Goal: Communication & Community: Answer question/provide support

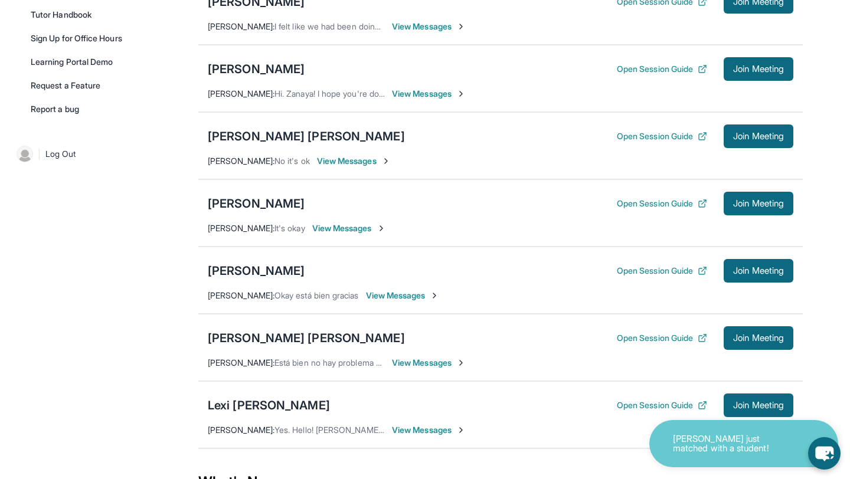
scroll to position [340, 0]
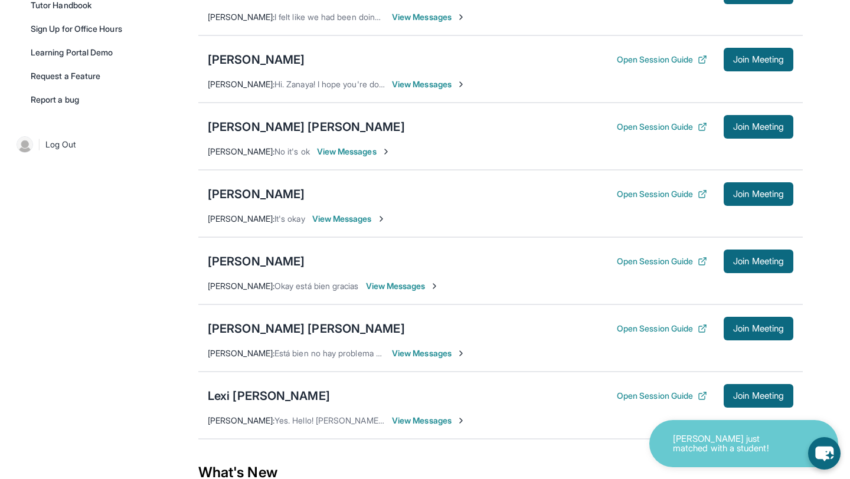
click at [756, 150] on div "[PERSON_NAME] [PERSON_NAME] Open Session Guide Join Meeting [PERSON_NAME] : No …" at bounding box center [500, 136] width 604 height 67
click at [761, 130] on span "Join Meeting" at bounding box center [758, 126] width 51 height 7
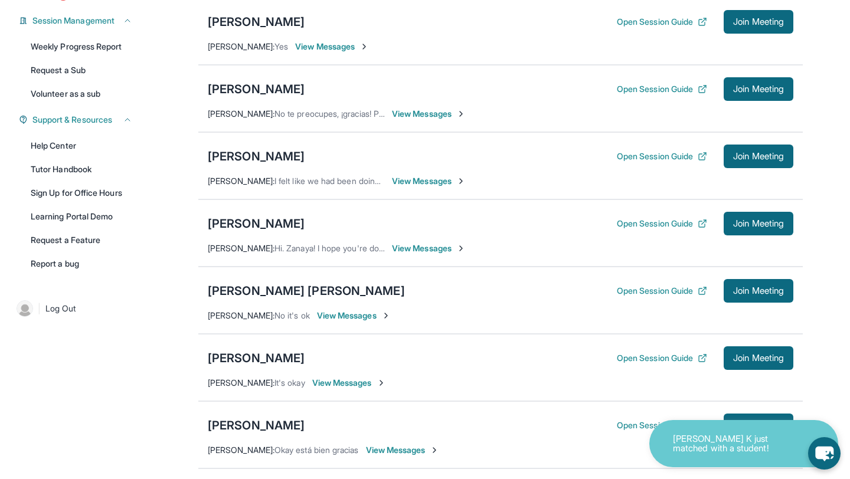
scroll to position [177, 0]
click at [253, 299] on div "[PERSON_NAME] [PERSON_NAME]" at bounding box center [306, 290] width 197 height 17
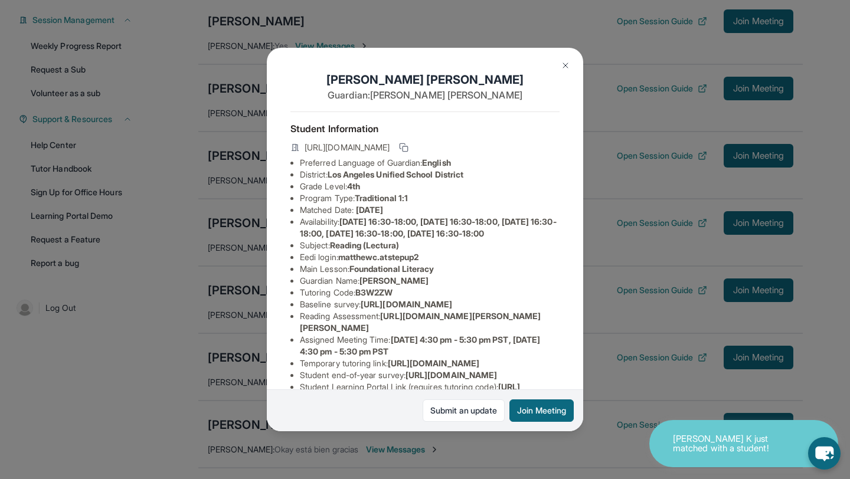
scroll to position [184, 0]
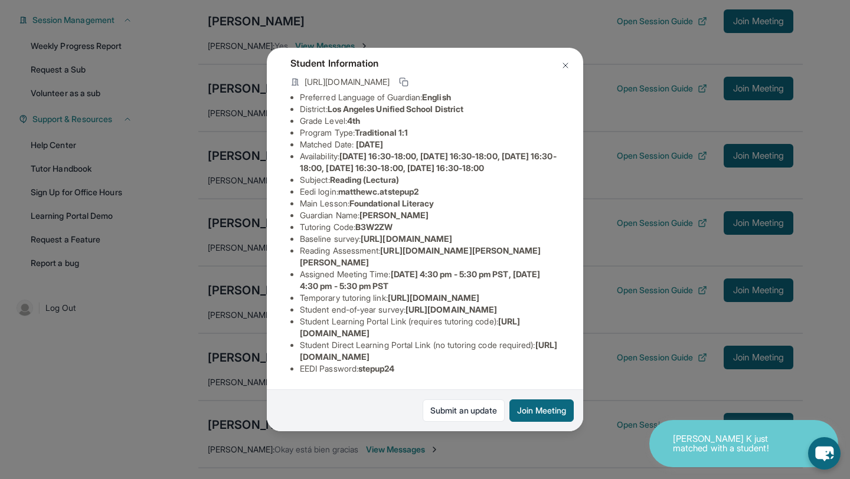
click at [591, 371] on div "[PERSON_NAME] [PERSON_NAME] Guardian: [PERSON_NAME] Student Information [URL][D…" at bounding box center [425, 239] width 850 height 479
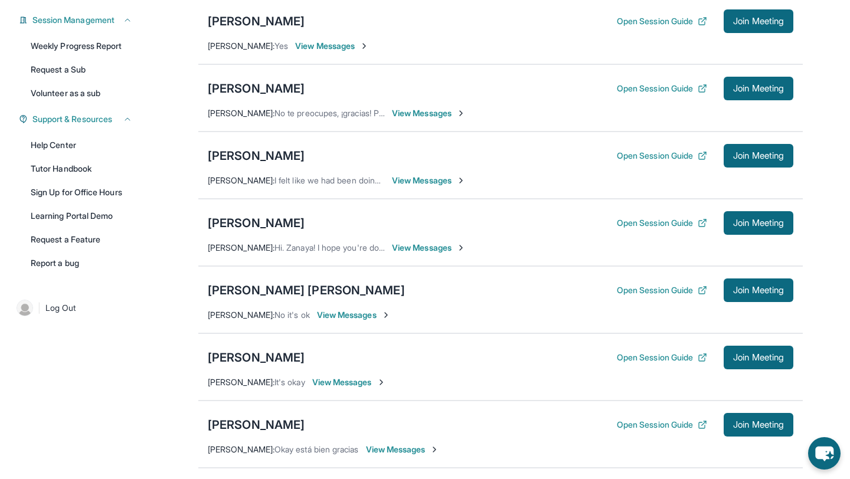
click at [362, 321] on span "View Messages" at bounding box center [354, 315] width 74 height 12
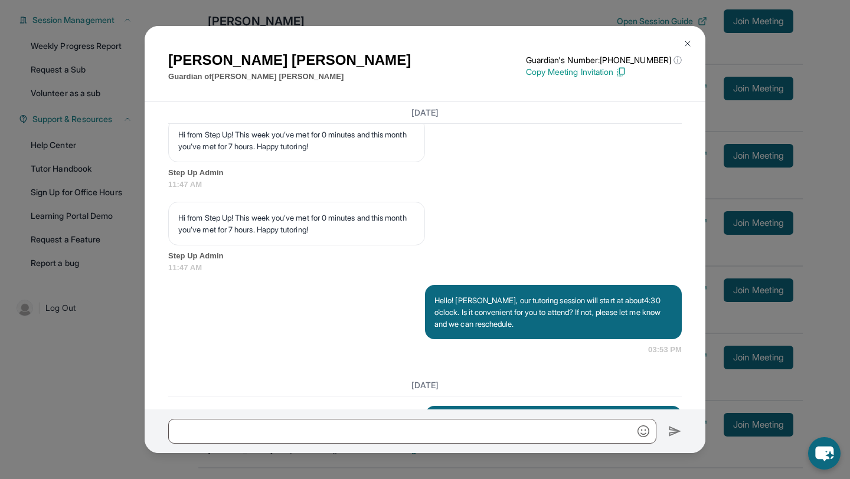
scroll to position [23214, 0]
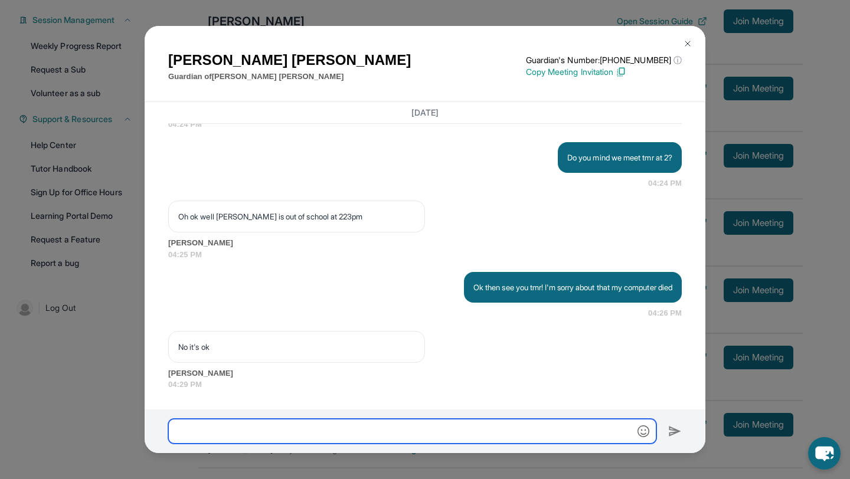
click at [237, 440] on input "text" at bounding box center [412, 431] width 488 height 25
type input "**********"
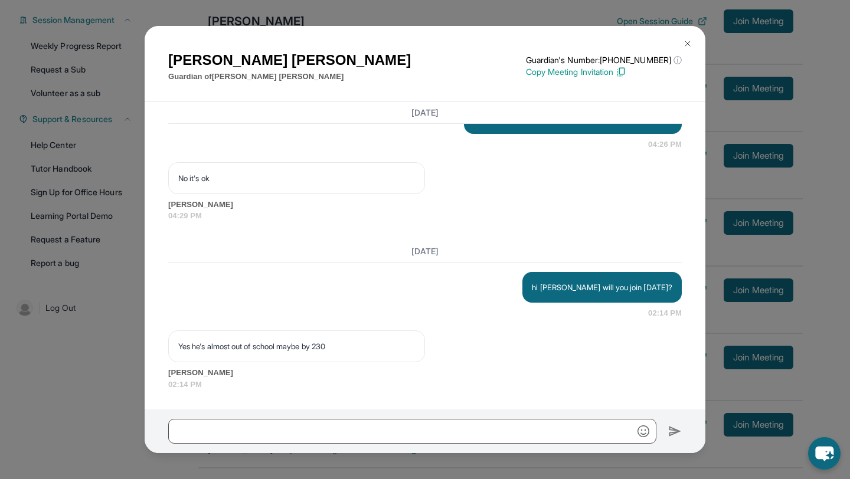
scroll to position [23383, 0]
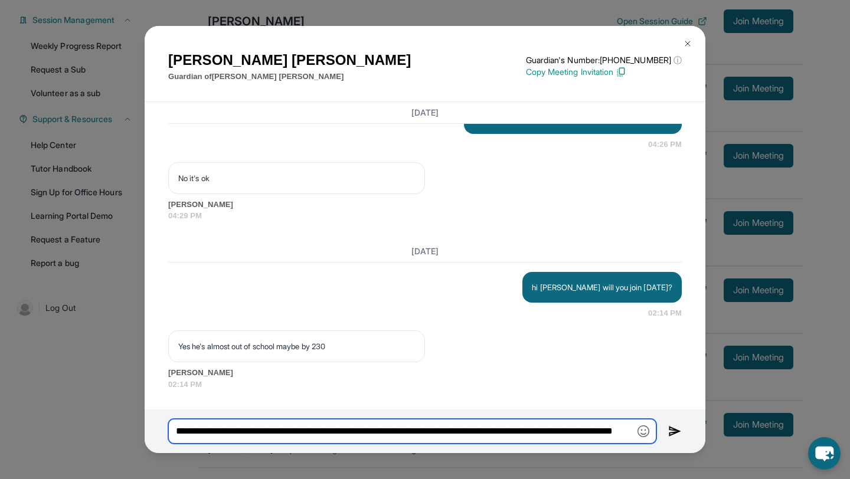
type input "**********"
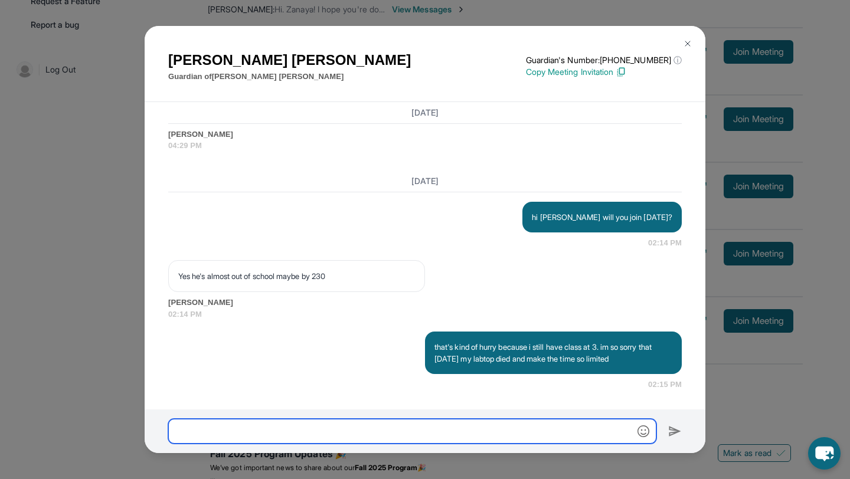
scroll to position [23453, 0]
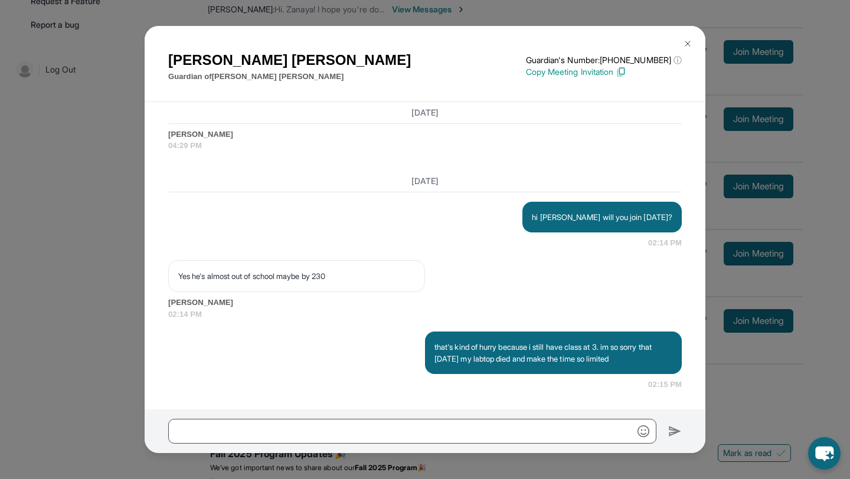
click at [688, 41] on img at bounding box center [687, 43] width 9 height 9
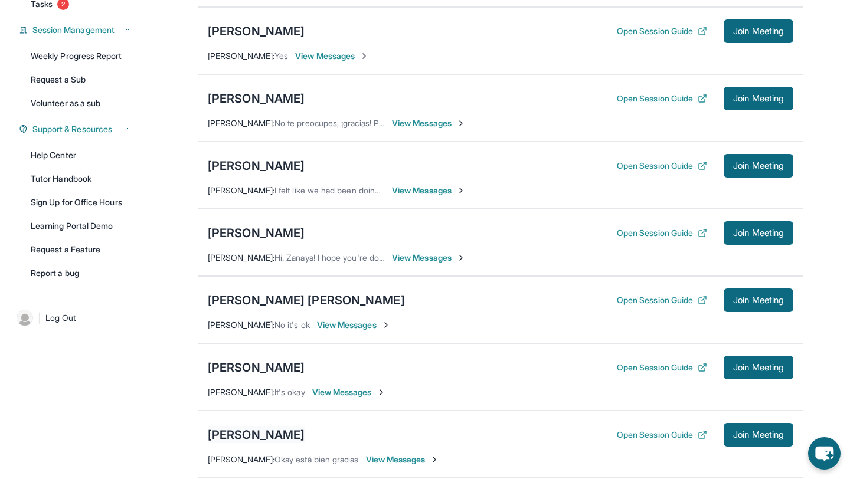
scroll to position [166, 0]
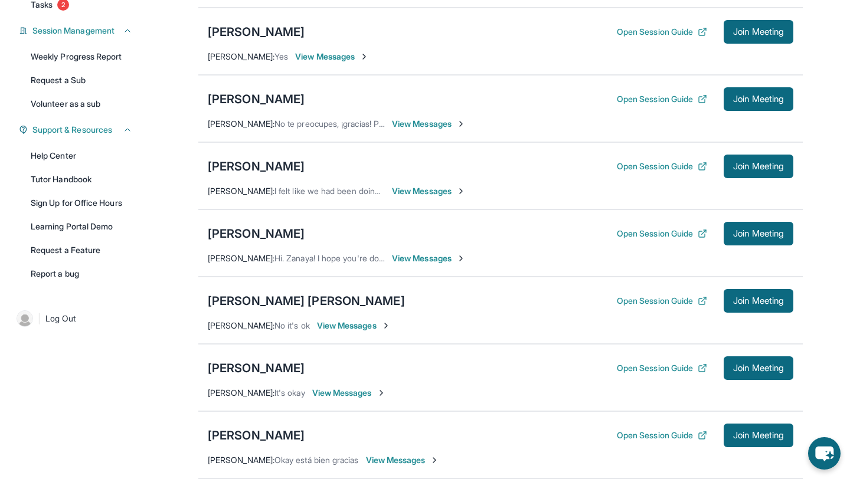
click at [420, 197] on span "View Messages" at bounding box center [429, 191] width 74 height 12
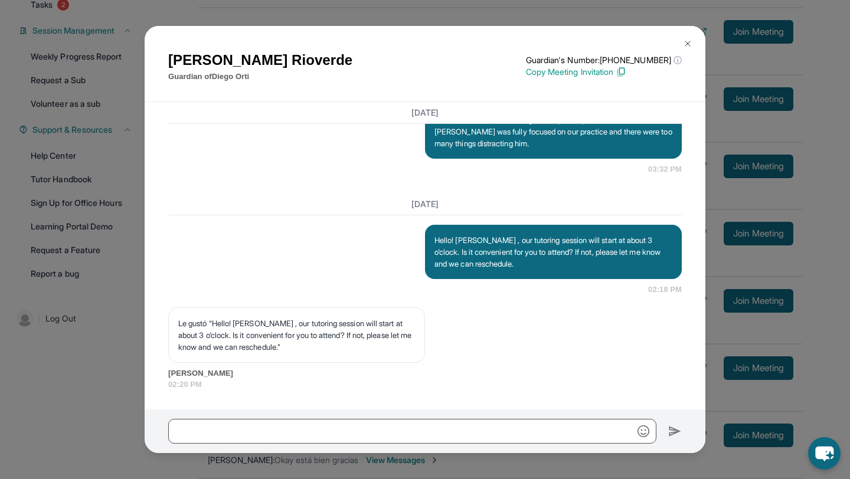
scroll to position [27632, 0]
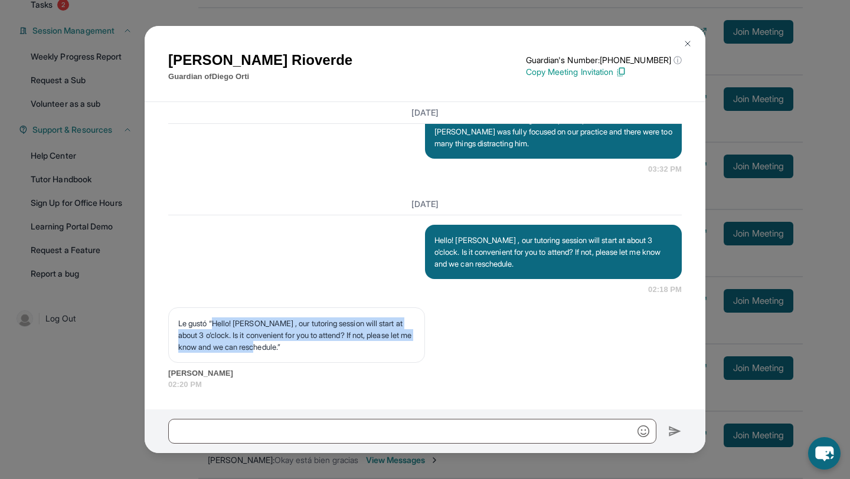
drag, startPoint x: 299, startPoint y: 346, endPoint x: 215, endPoint y: 319, distance: 88.6
click at [215, 319] on p "Le gustó “Hello! [PERSON_NAME] , our tutoring session will start at about 3 o'c…" at bounding box center [296, 334] width 237 height 35
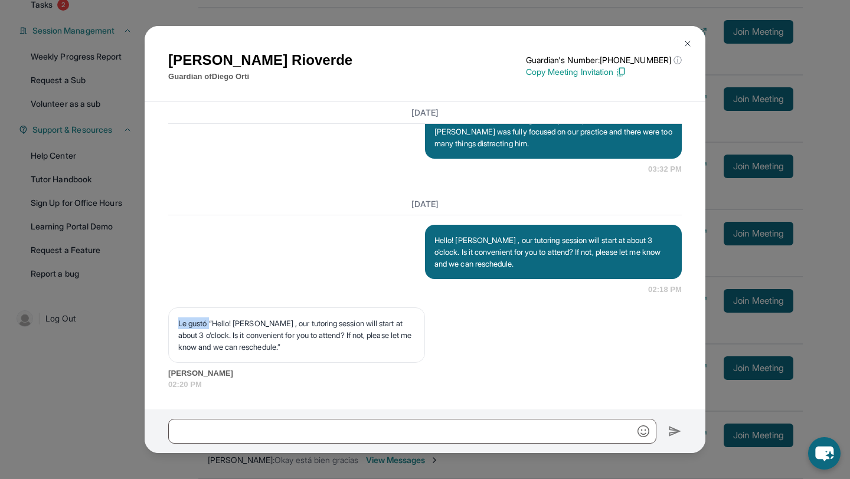
drag, startPoint x: 211, startPoint y: 324, endPoint x: 153, endPoint y: 322, distance: 57.9
click at [153, 322] on div "[DATE] **New Step Up [PERSON_NAME] Chat**: Hi [PERSON_NAME]! This is the start …" at bounding box center [425, 255] width 561 height 307
copy p "Le gustó"
